Goal: Information Seeking & Learning: Learn about a topic

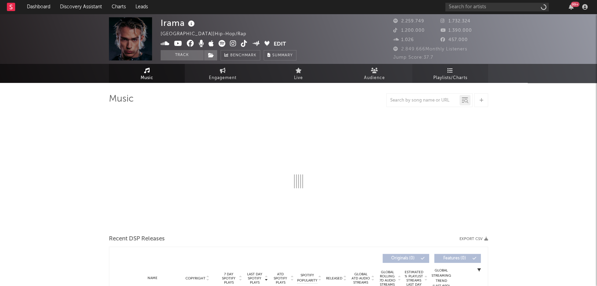
drag, startPoint x: 0, startPoint y: 0, endPoint x: 451, endPoint y: 73, distance: 456.9
click at [451, 74] on span "Playlists/Charts" at bounding box center [450, 78] width 34 height 8
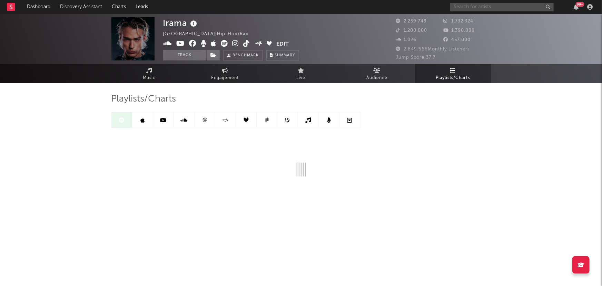
click at [475, 7] on input "text" at bounding box center [501, 7] width 103 height 9
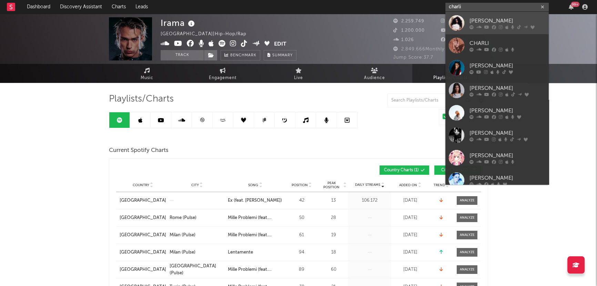
type input "charli"
click at [501, 25] on icon at bounding box center [501, 27] width 4 height 4
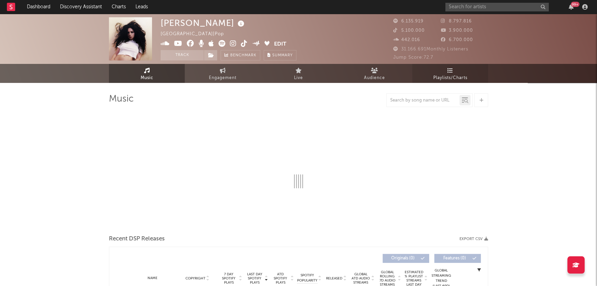
click at [448, 73] on link "Playlists/Charts" at bounding box center [450, 73] width 76 height 19
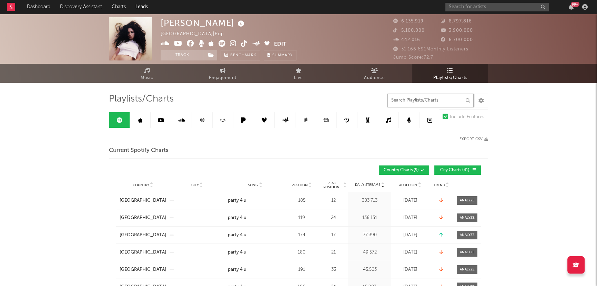
click at [410, 100] on input "text" at bounding box center [431, 100] width 86 height 14
paste input "Everything is romantic feat. [PERSON_NAME]"
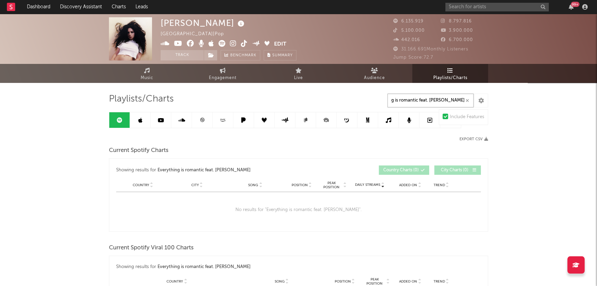
drag, startPoint x: 417, startPoint y: 97, endPoint x: 601, endPoint y: 99, distance: 184.8
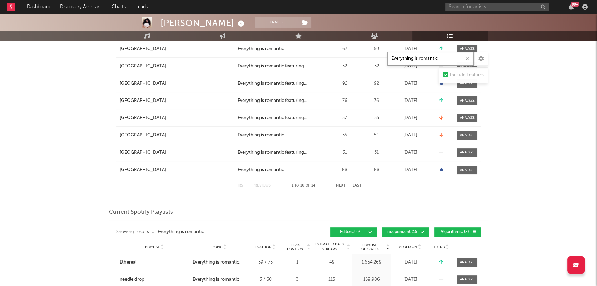
scroll to position [313, 0]
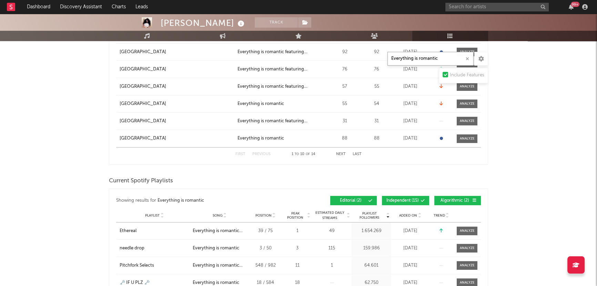
type input "Everything is romantic"
click at [414, 201] on span "Independent ( 15 )" at bounding box center [403, 200] width 32 height 4
click at [441, 198] on span "Algorithmic ( 2 )" at bounding box center [455, 200] width 32 height 4
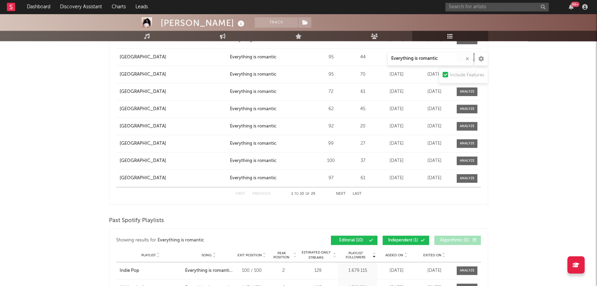
scroll to position [972, 0]
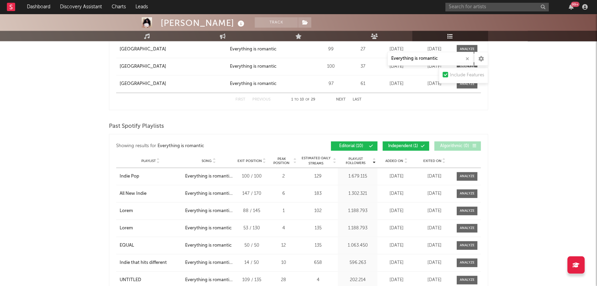
click at [405, 147] on button "Independent ( 1 )" at bounding box center [406, 145] width 47 height 9
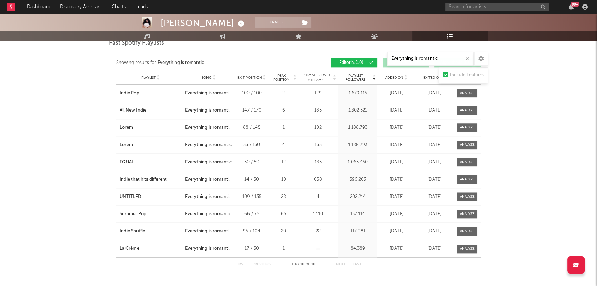
scroll to position [1065, 0]
